Goal: Information Seeking & Learning: Learn about a topic

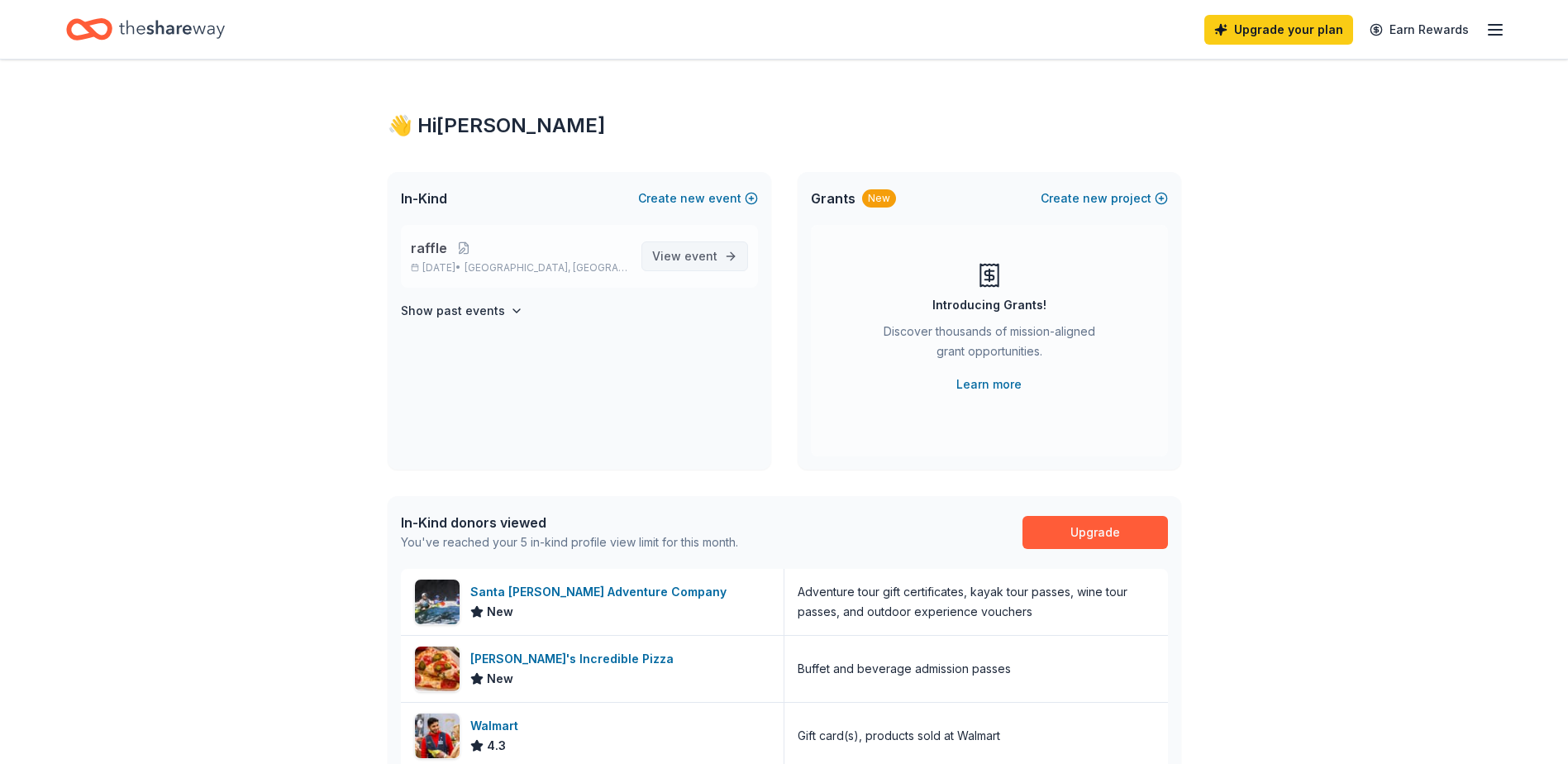
click at [668, 255] on span "View event" at bounding box center [684, 257] width 65 height 20
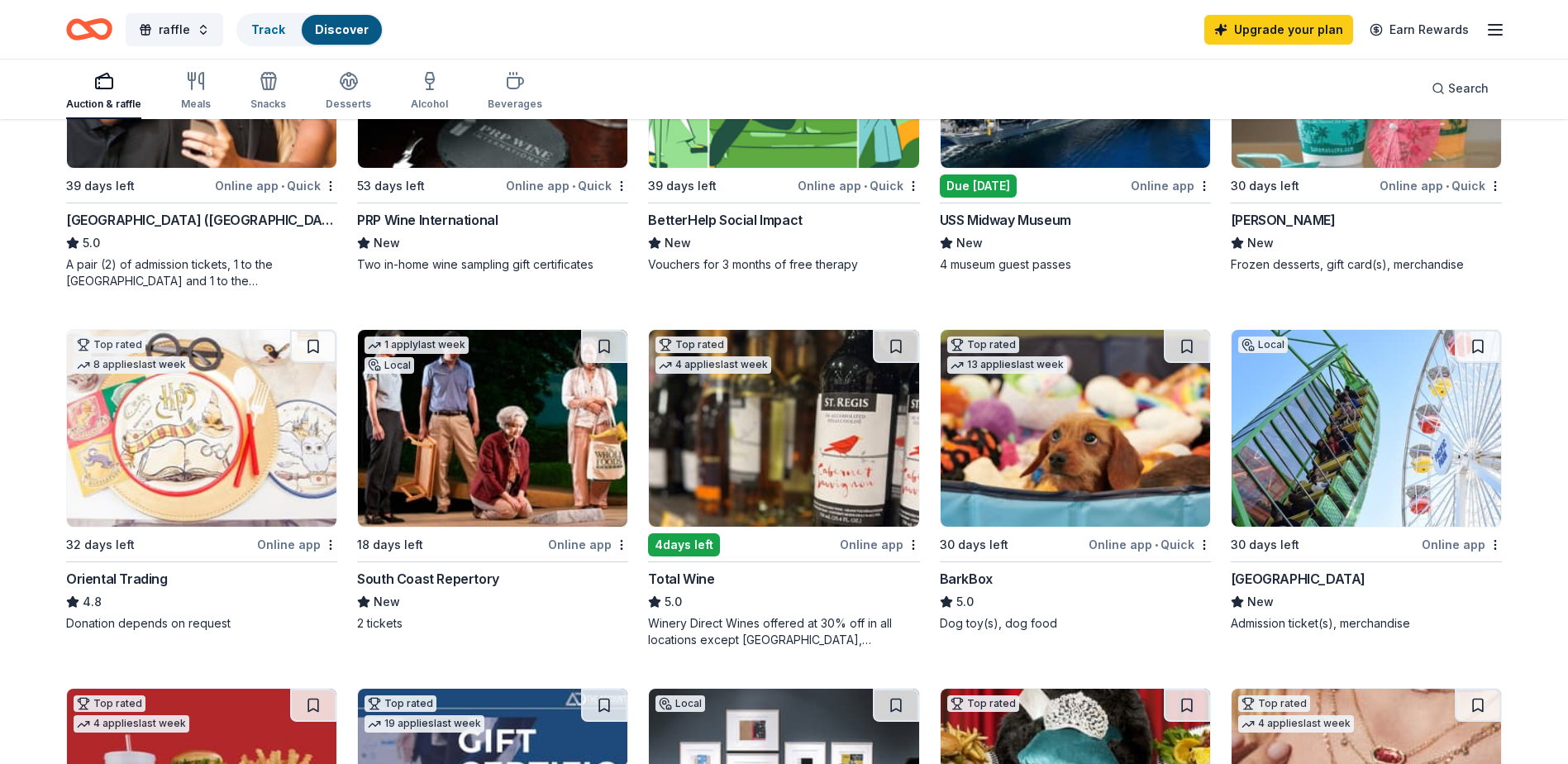
scroll to position [165, 0]
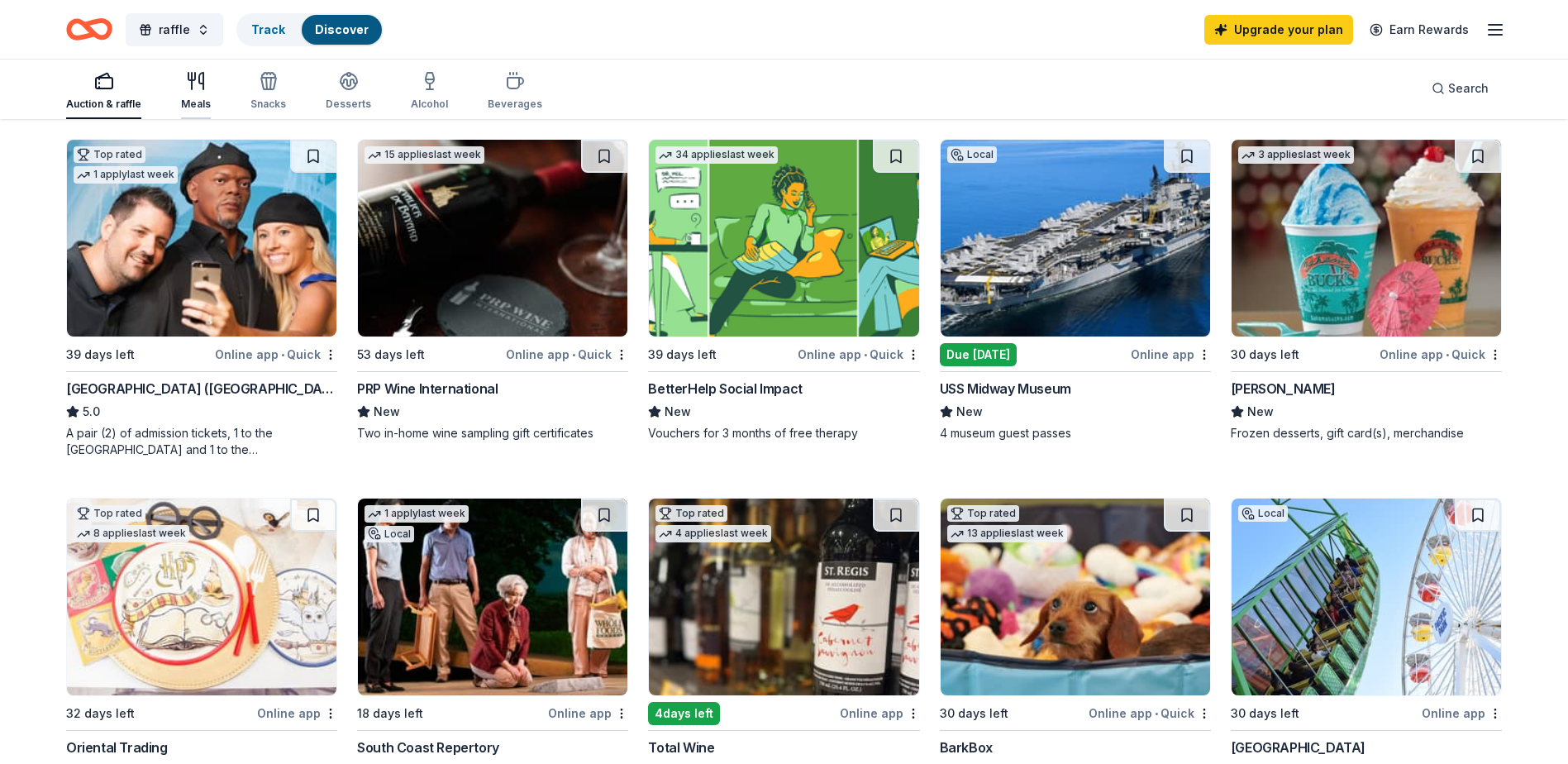
click at [183, 87] on div "button" at bounding box center [196, 81] width 30 height 20
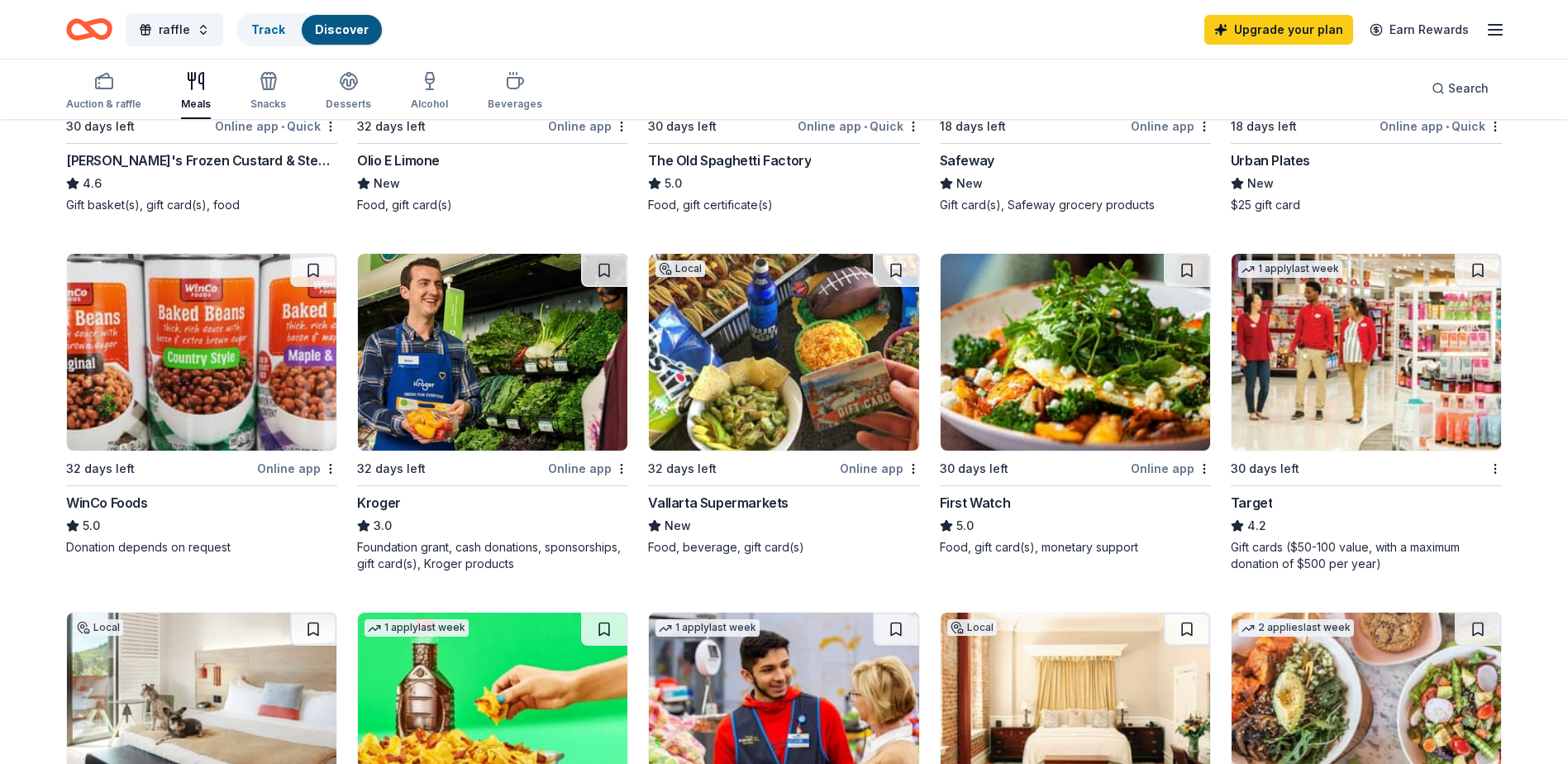
scroll to position [745, 0]
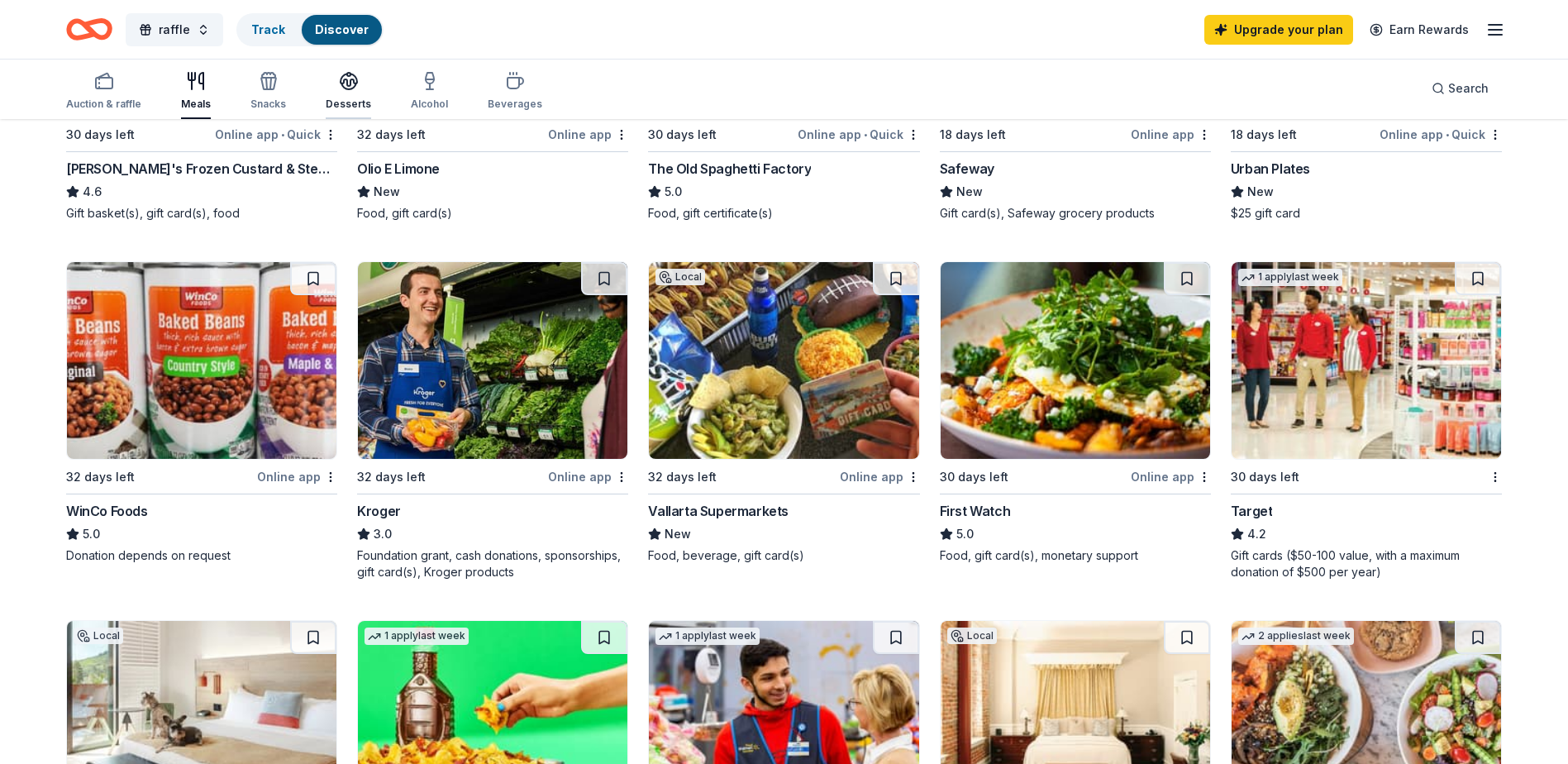
click at [331, 91] on div "Desserts" at bounding box center [348, 90] width 45 height 40
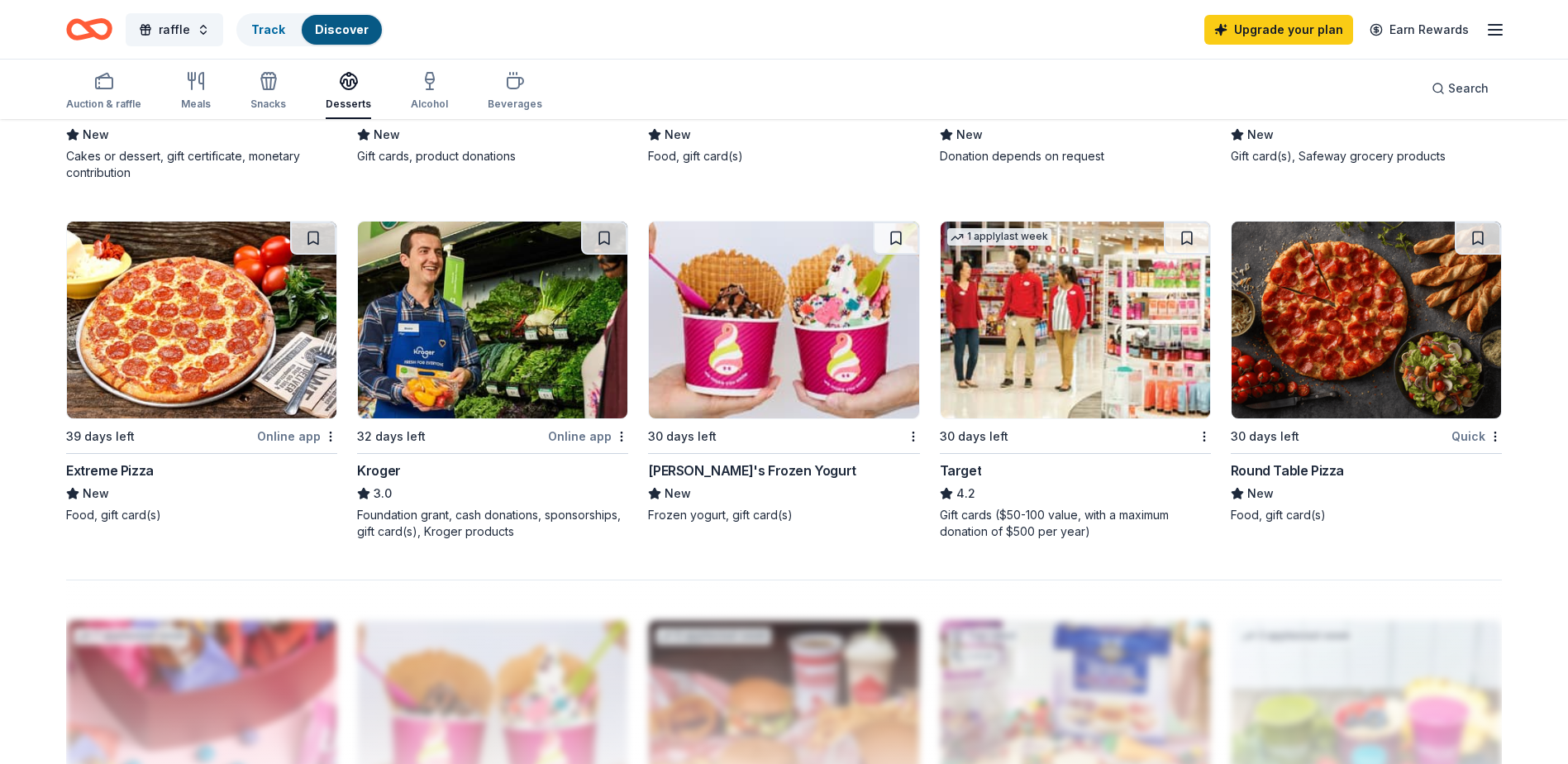
scroll to position [1158, 0]
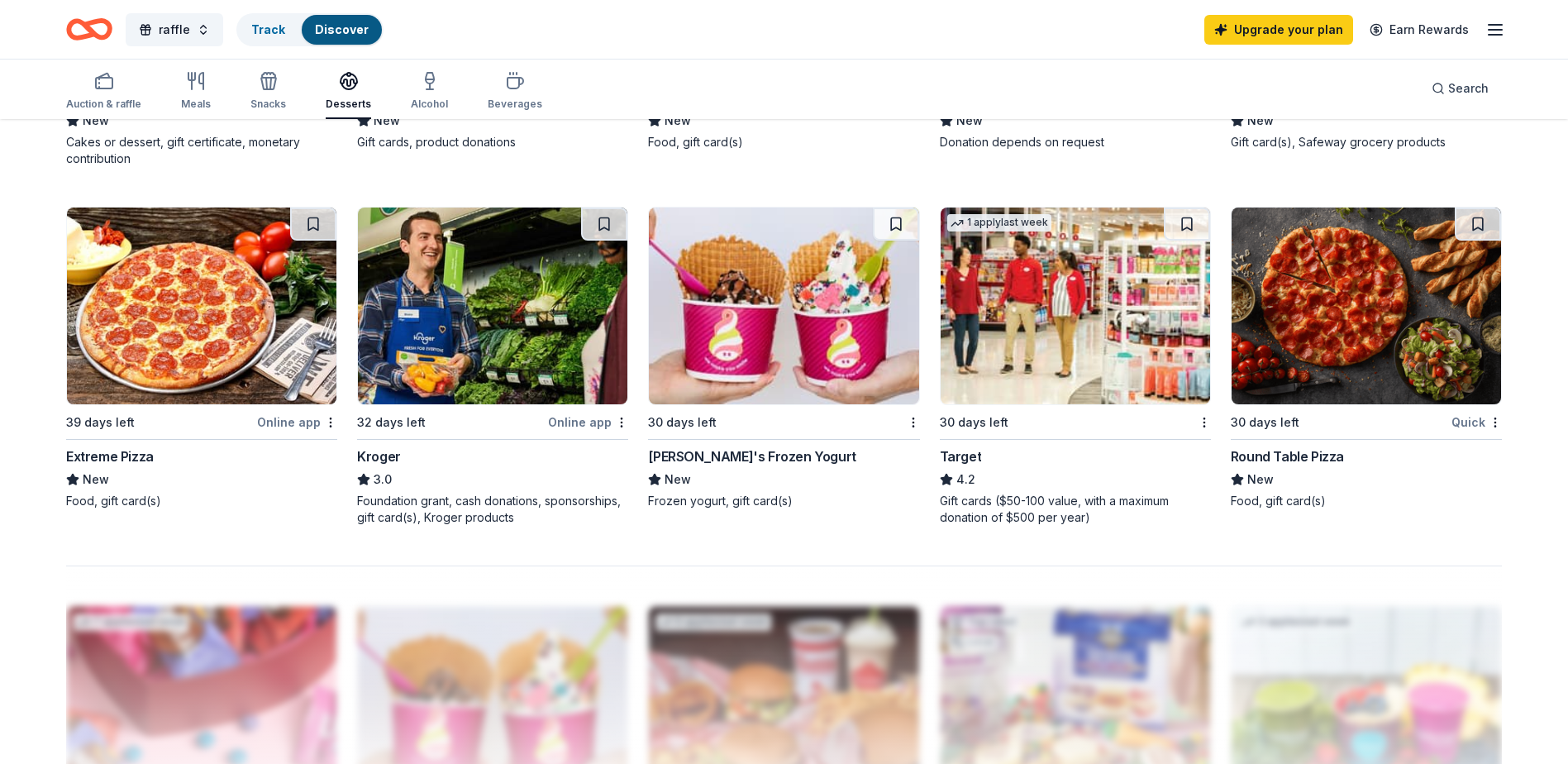
click at [1426, 376] on img at bounding box center [1366, 305] width 269 height 197
